Goal: Task Accomplishment & Management: Use online tool/utility

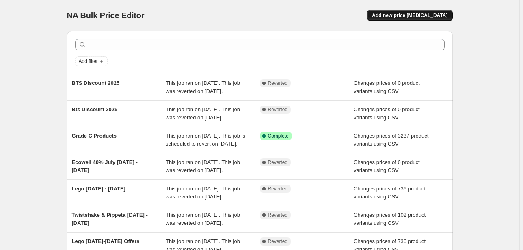
click at [398, 13] on span "Add new price [MEDICAL_DATA]" at bounding box center [410, 15] width 76 height 7
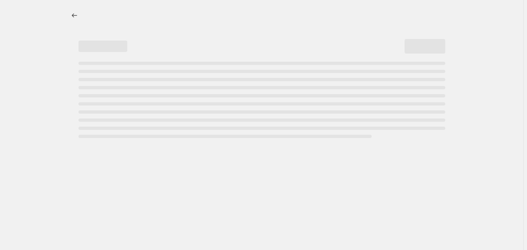
select select "percentage"
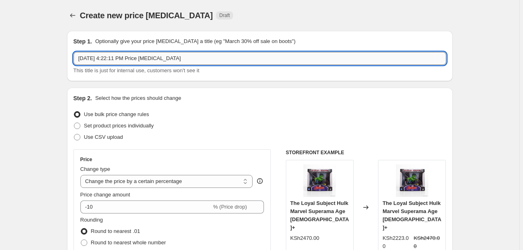
click at [146, 60] on input "[DATE] 4:22:11 PM Price [MEDICAL_DATA]" at bounding box center [260, 58] width 373 height 13
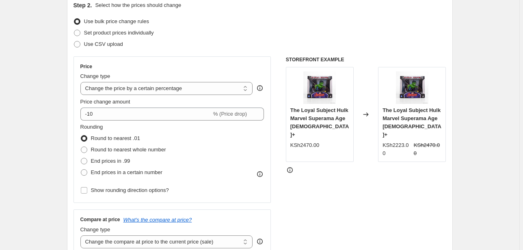
scroll to position [96, 0]
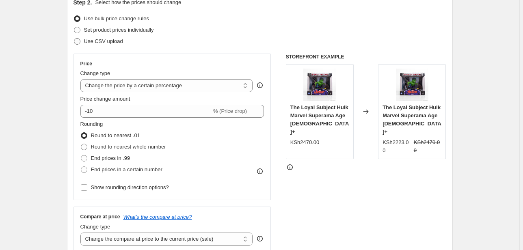
type input "C-Grade Products [DATE] Until Stock Last"
click at [117, 41] on span "Use CSV upload" at bounding box center [103, 41] width 39 height 6
click at [74, 39] on input "Use CSV upload" at bounding box center [74, 38] width 0 height 0
radio input "true"
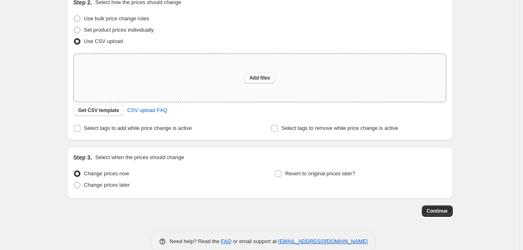
click at [251, 75] on span "Add files" at bounding box center [259, 78] width 21 height 7
type input "C:\fakepath\Offers Sheet [GEOGRAPHIC_DATA] 2025 - Offer Sheet Clearance Sep.csv"
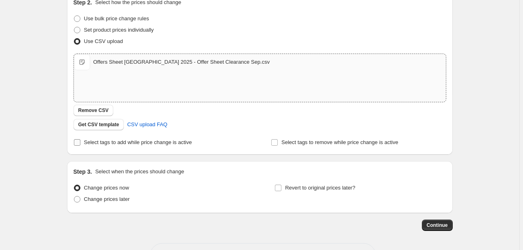
click at [77, 141] on input "Select tags to add while price change is active" at bounding box center [77, 142] width 7 height 7
checkbox input "true"
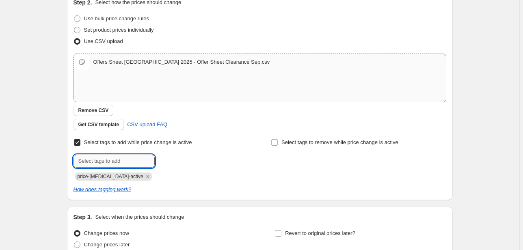
click at [124, 161] on input "text" at bounding box center [114, 161] width 81 height 13
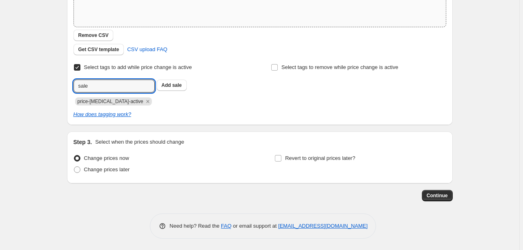
scroll to position [171, 0]
type input "sale"
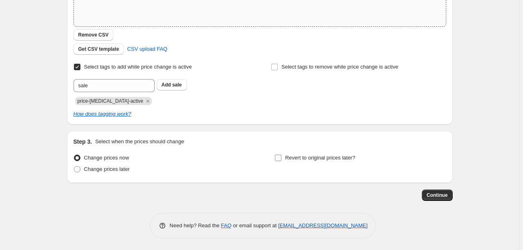
click at [281, 157] on input "Revert to original prices later?" at bounding box center [278, 158] width 7 height 7
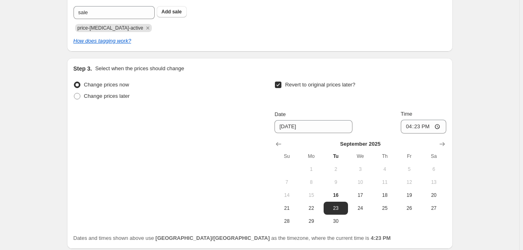
scroll to position [245, 0]
click at [280, 83] on input "Revert to original prices later?" at bounding box center [278, 84] width 7 height 7
checkbox input "false"
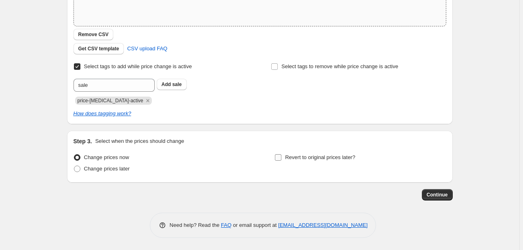
scroll to position [171, 0]
click at [115, 171] on span "Change prices later" at bounding box center [107, 169] width 46 height 6
click at [74, 167] on input "Change prices later" at bounding box center [74, 166] width 0 height 0
radio input "true"
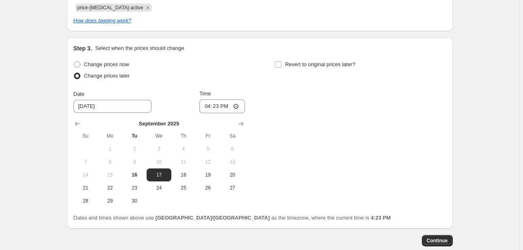
scroll to position [273, 0]
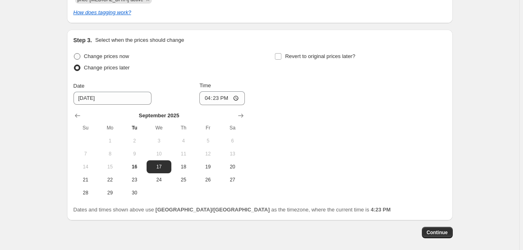
click at [108, 55] on span "Change prices now" at bounding box center [106, 56] width 45 height 6
click at [74, 54] on input "Change prices now" at bounding box center [74, 53] width 0 height 0
radio input "true"
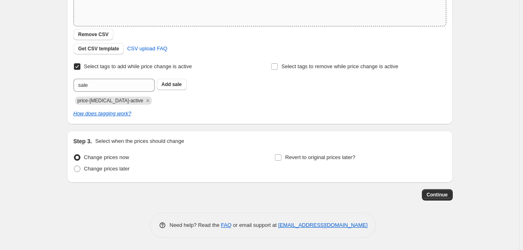
scroll to position [171, 0]
click at [301, 156] on span "Revert to original prices later?" at bounding box center [320, 158] width 70 height 6
click at [282, 156] on input "Revert to original prices later?" at bounding box center [278, 158] width 7 height 7
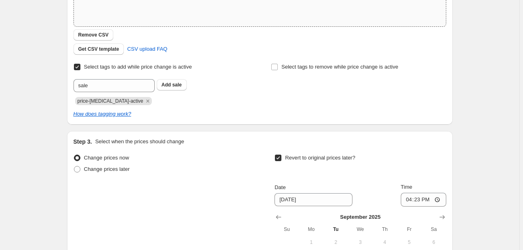
click at [301, 156] on span "Revert to original prices later?" at bounding box center [320, 158] width 70 height 6
click at [282, 156] on input "Revert to original prices later?" at bounding box center [278, 158] width 7 height 7
checkbox input "false"
